Goal: Task Accomplishment & Management: Manage account settings

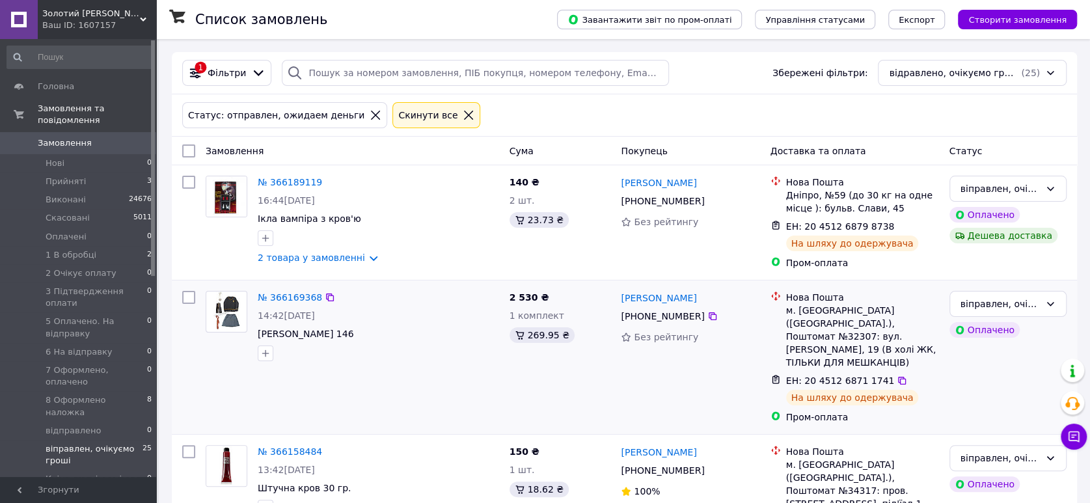
drag, startPoint x: 396, startPoint y: 375, endPoint x: 389, endPoint y: 372, distance: 8.2
click at [396, 375] on div "№ 366169368 14:42[DATE] Костюм Герміони 146" at bounding box center [352, 357] width 304 height 143
click at [74, 132] on link "Замовлення 0" at bounding box center [79, 143] width 159 height 22
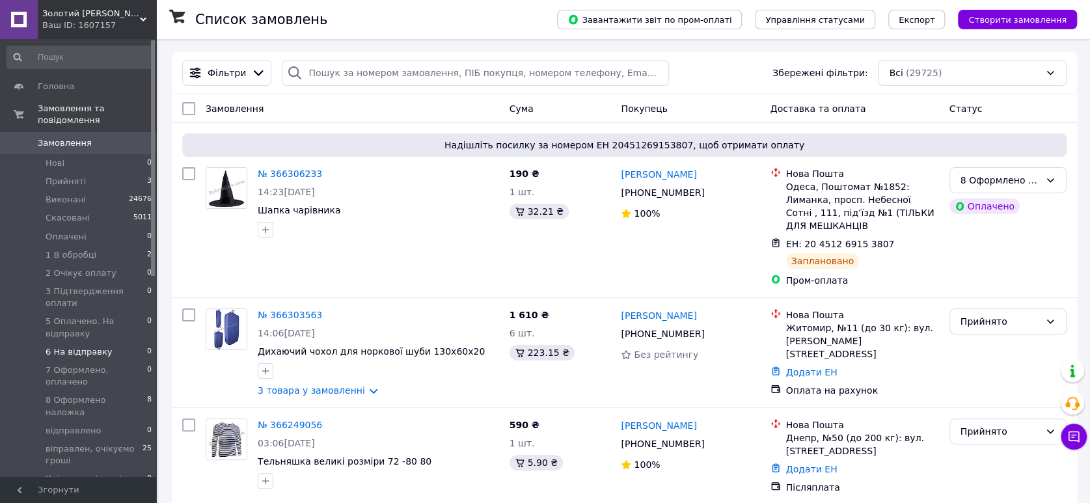
click at [77, 346] on span "6 На відправку" at bounding box center [79, 352] width 66 height 12
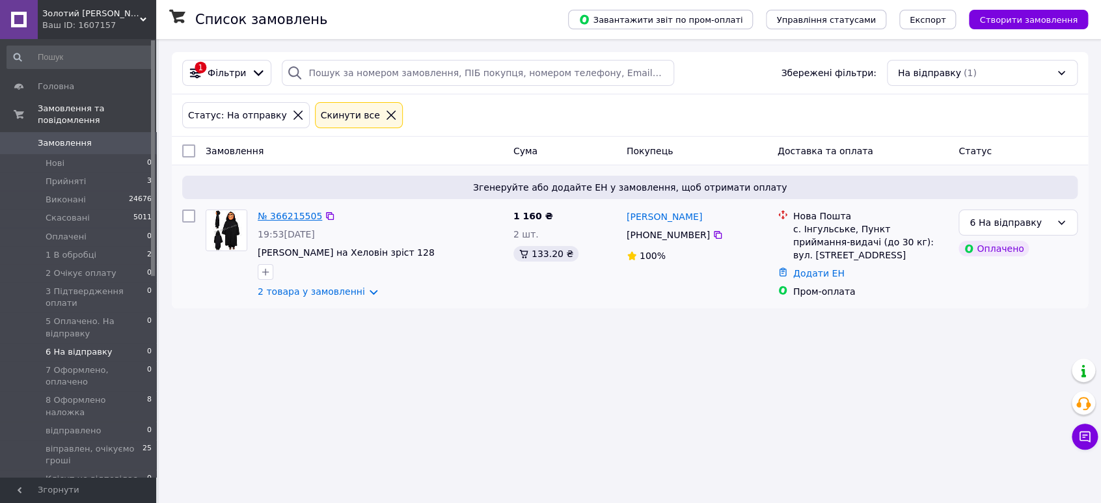
click at [283, 211] on link "№ 366215505" at bounding box center [290, 216] width 64 height 10
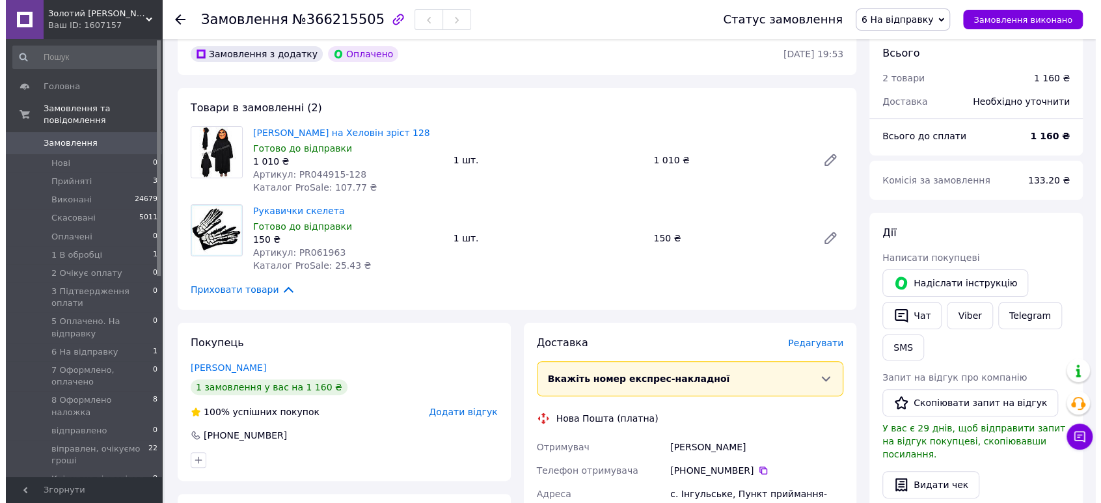
scroll to position [72, 0]
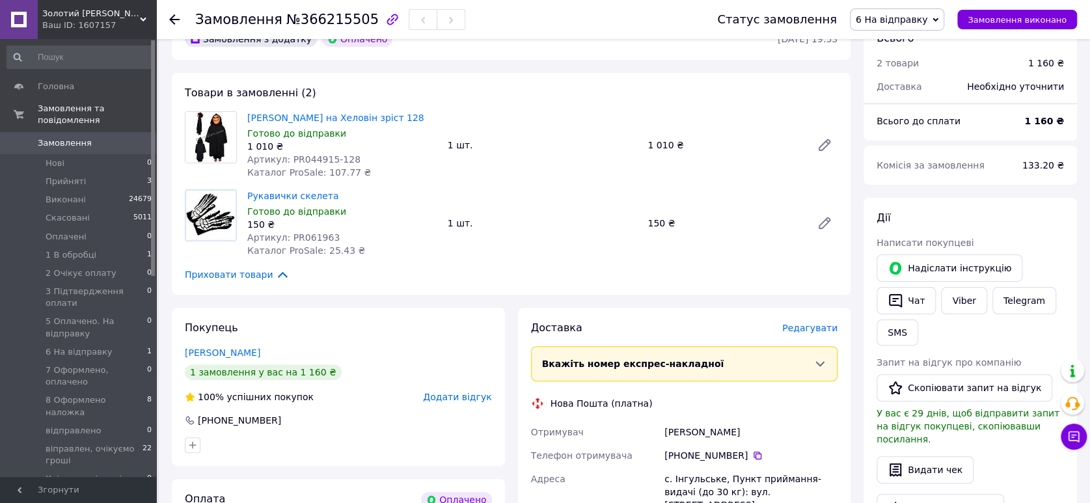
click at [808, 327] on span "Редагувати" at bounding box center [809, 328] width 55 height 10
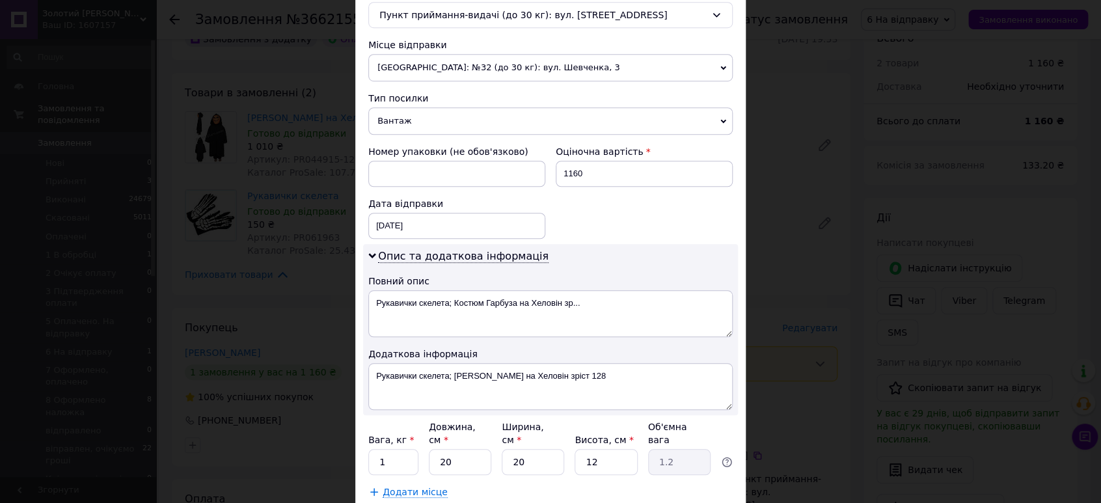
scroll to position [433, 0]
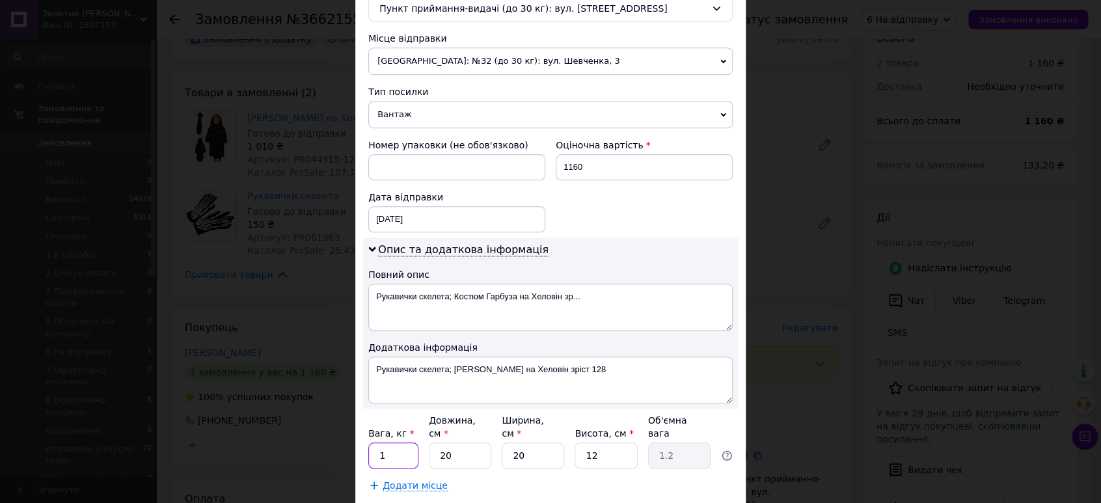
click at [404, 443] on input "1" at bounding box center [393, 456] width 50 height 26
type input "2"
click at [608, 479] on div "Додати місце" at bounding box center [550, 485] width 364 height 13
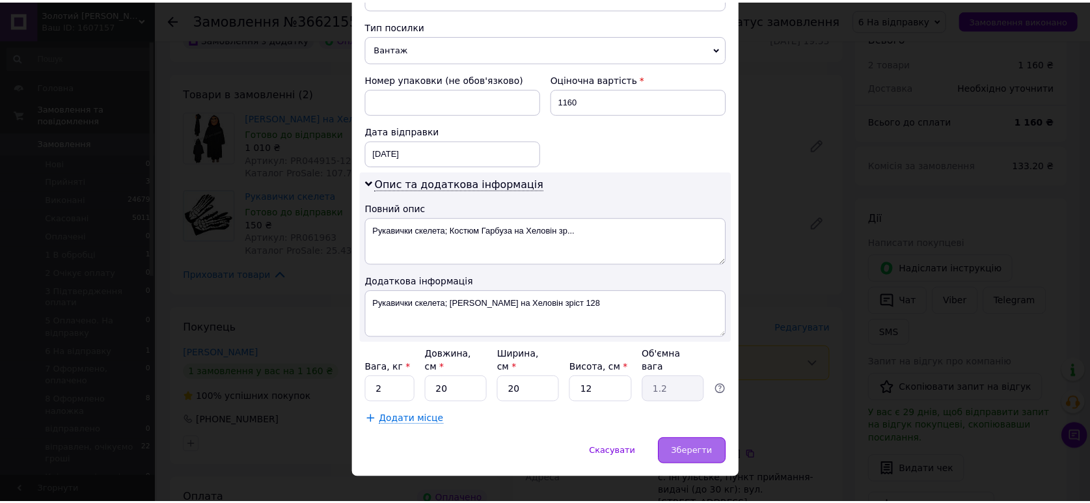
scroll to position [504, 0]
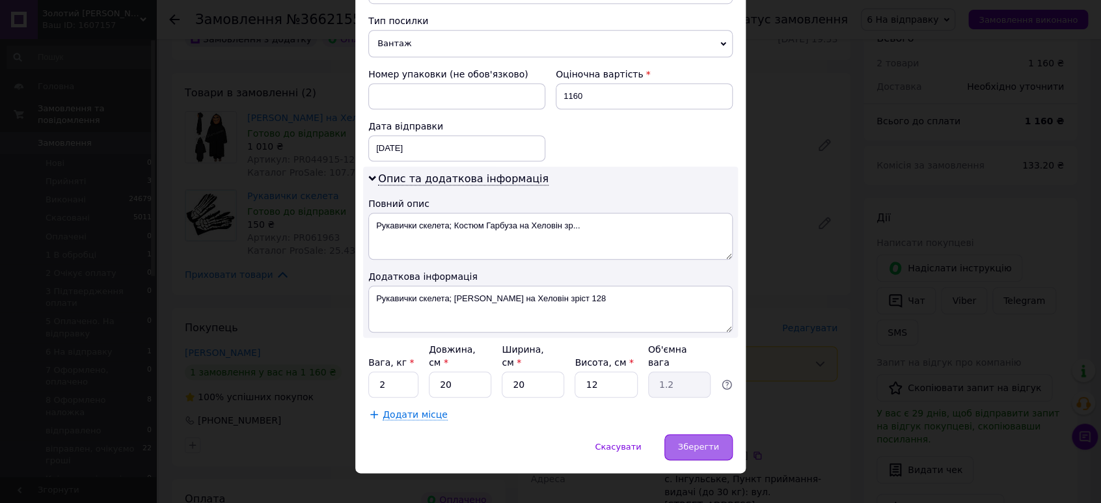
click at [710, 442] on span "Зберегти" at bounding box center [698, 447] width 41 height 10
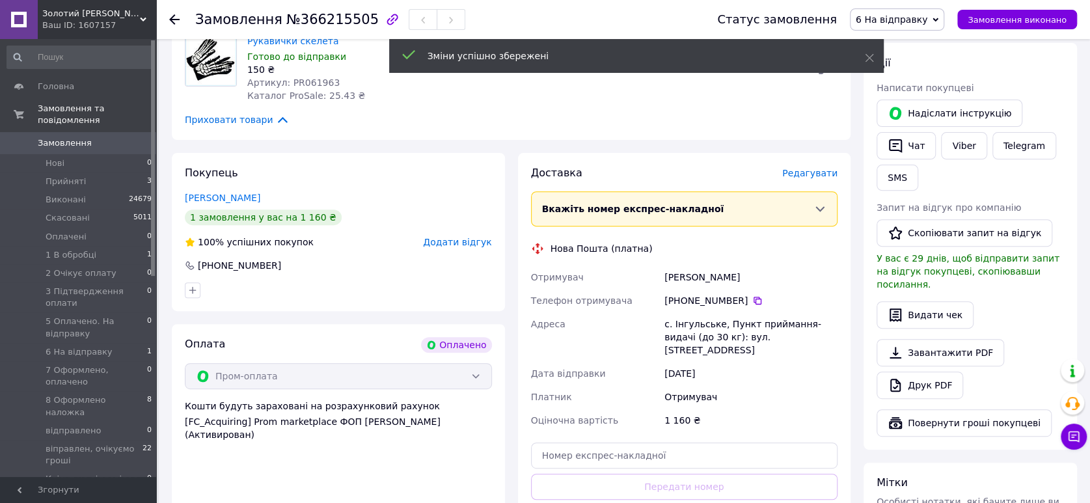
scroll to position [289, 0]
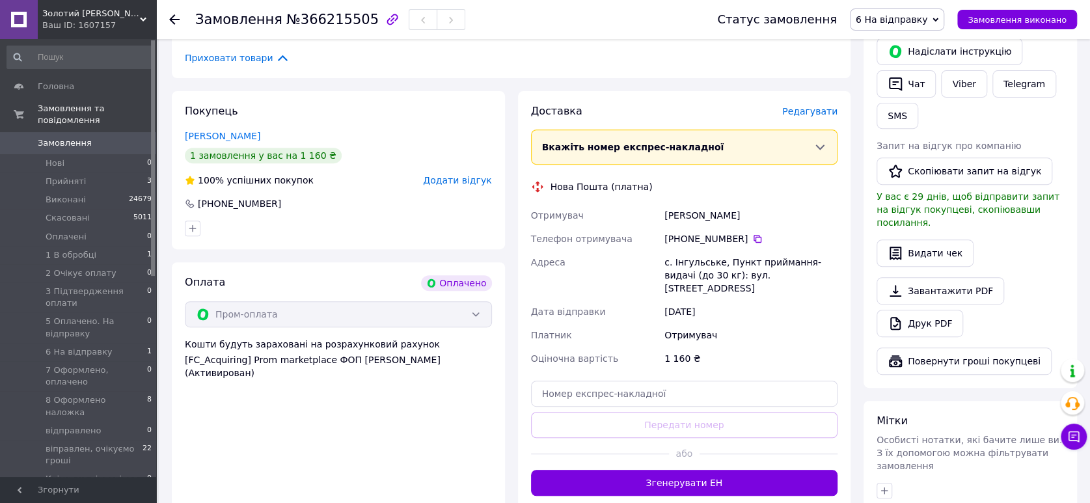
click at [685, 470] on button "Згенерувати ЕН" at bounding box center [684, 483] width 307 height 26
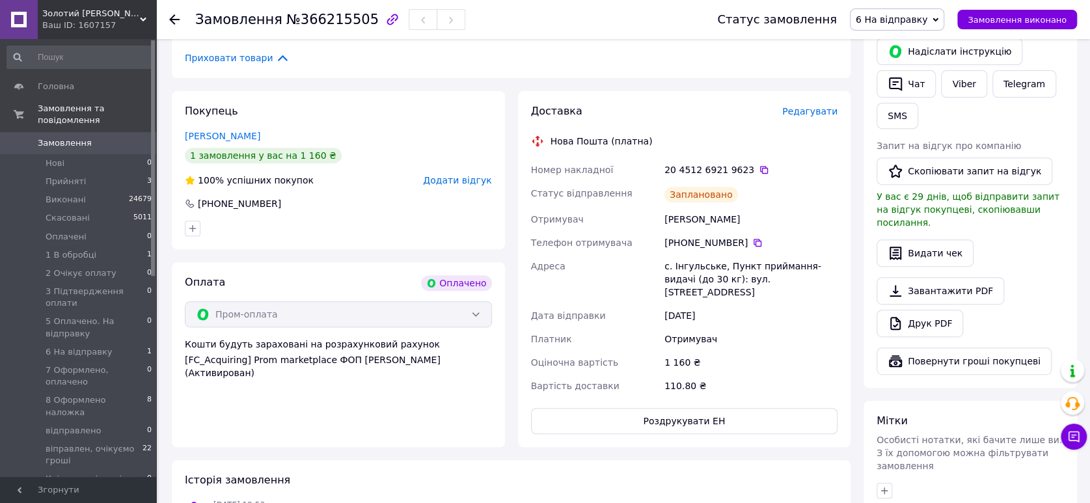
click at [904, 14] on span "6 На відправку" at bounding box center [892, 19] width 72 height 10
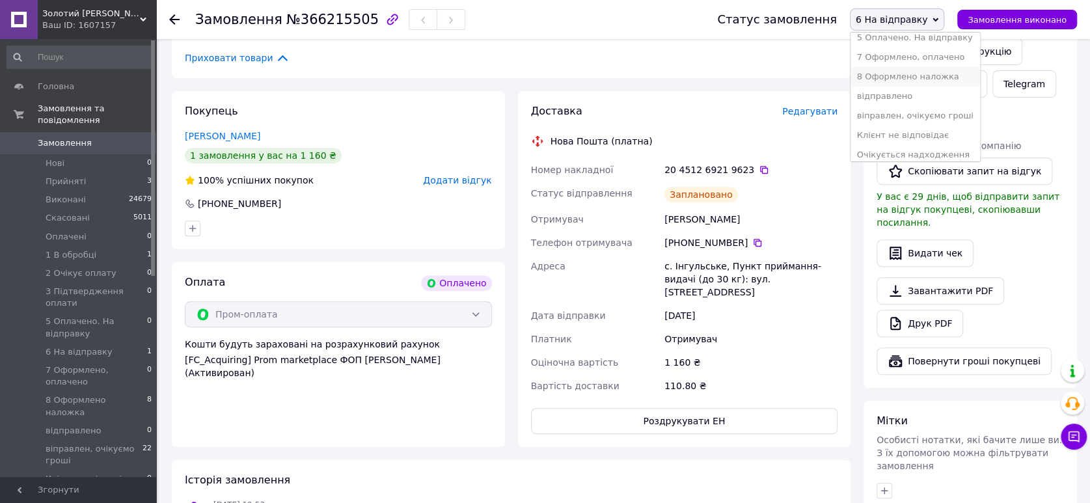
click at [939, 74] on li "8 Оформлено наложка" at bounding box center [916, 77] width 130 height 20
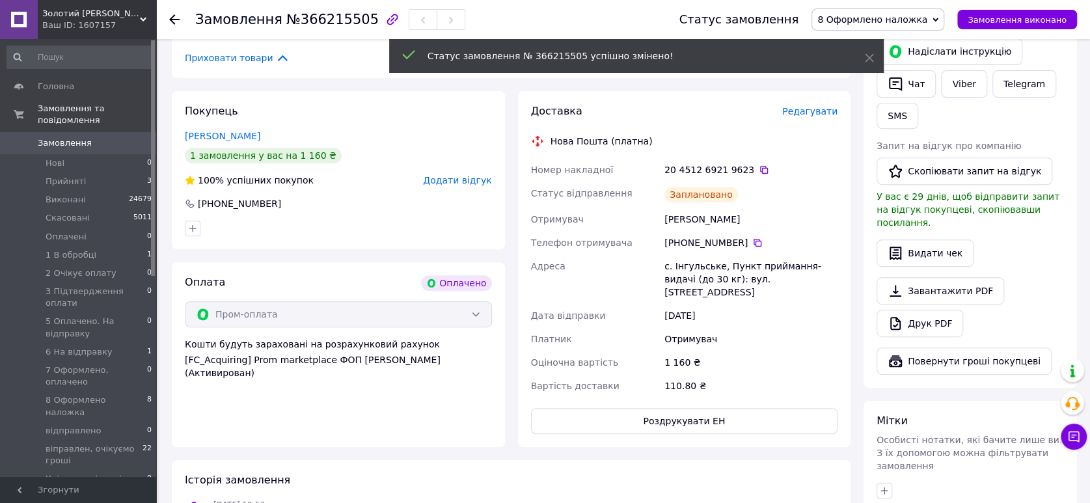
click at [70, 137] on span "Замовлення" at bounding box center [65, 143] width 54 height 12
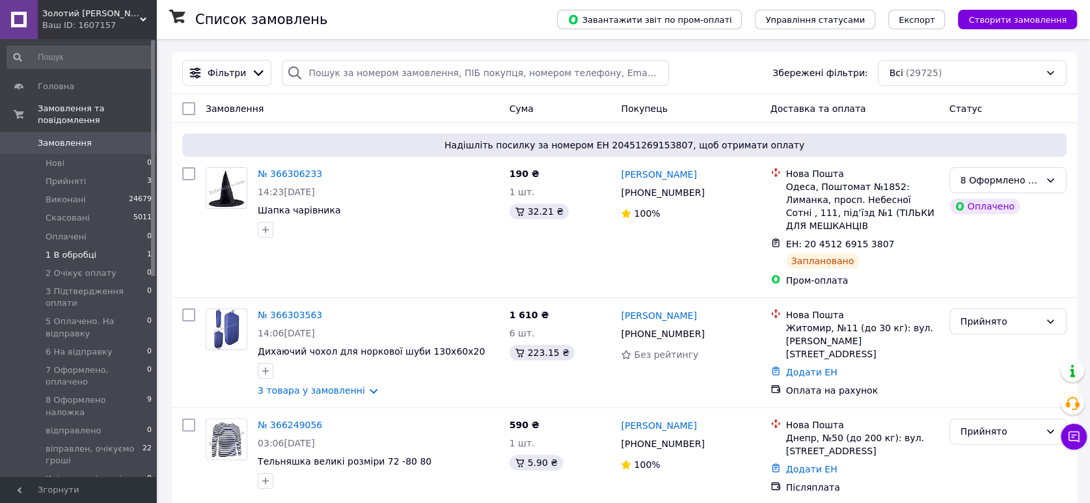
click at [75, 249] on span "1 В обробці" at bounding box center [71, 255] width 51 height 12
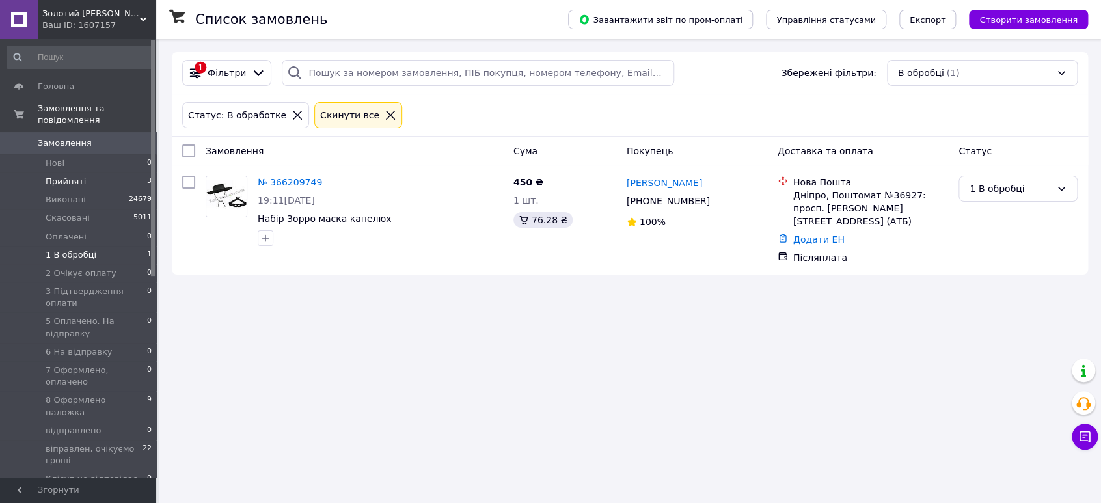
click at [78, 176] on span "Прийняті" at bounding box center [66, 182] width 40 height 12
